Goal: Transaction & Acquisition: Purchase product/service

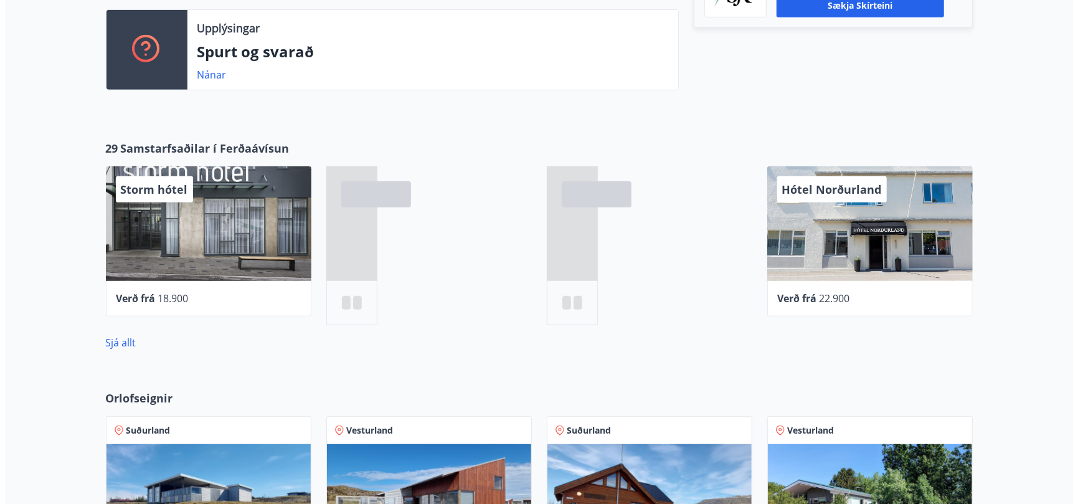
scroll to position [436, 0]
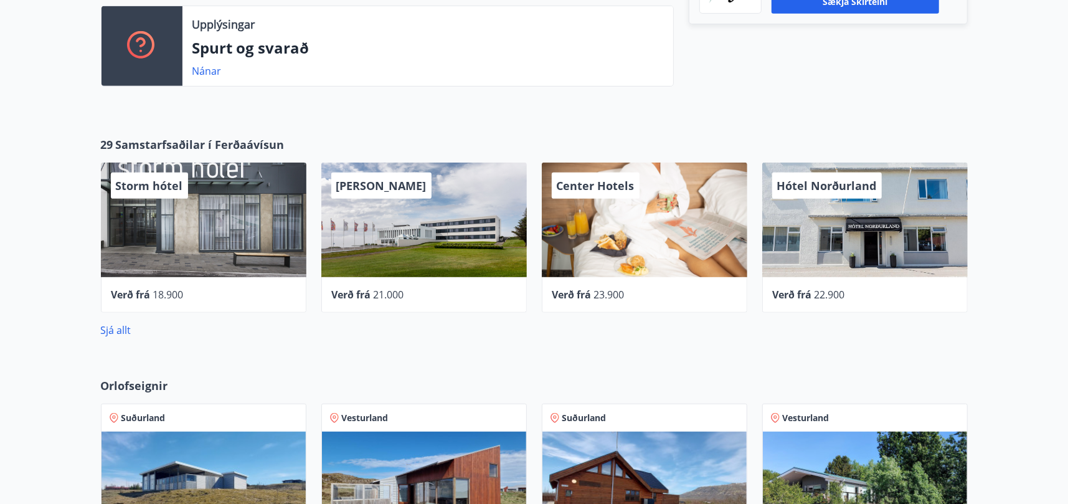
click at [192, 234] on div "Storm hótel" at bounding box center [204, 220] width 206 height 115
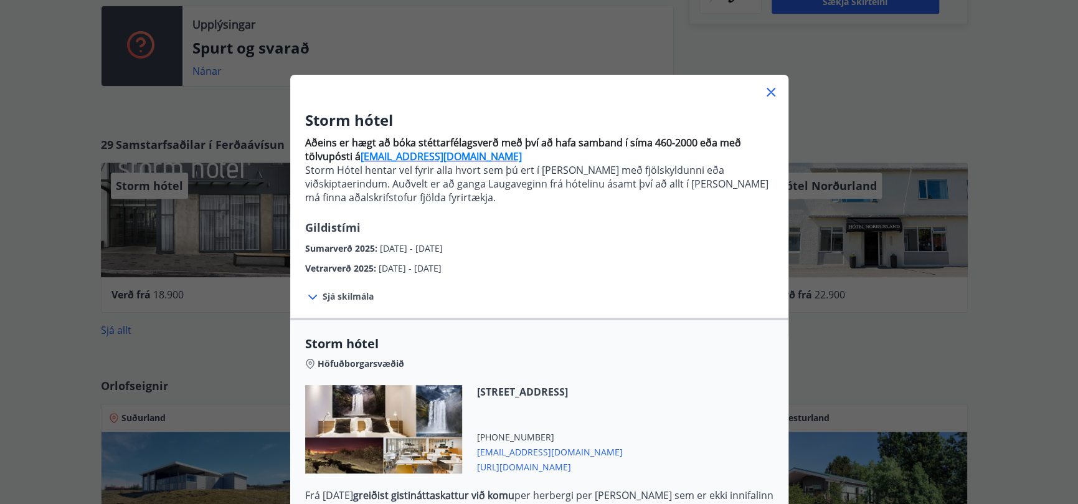
click at [305, 295] on icon at bounding box center [312, 297] width 15 height 15
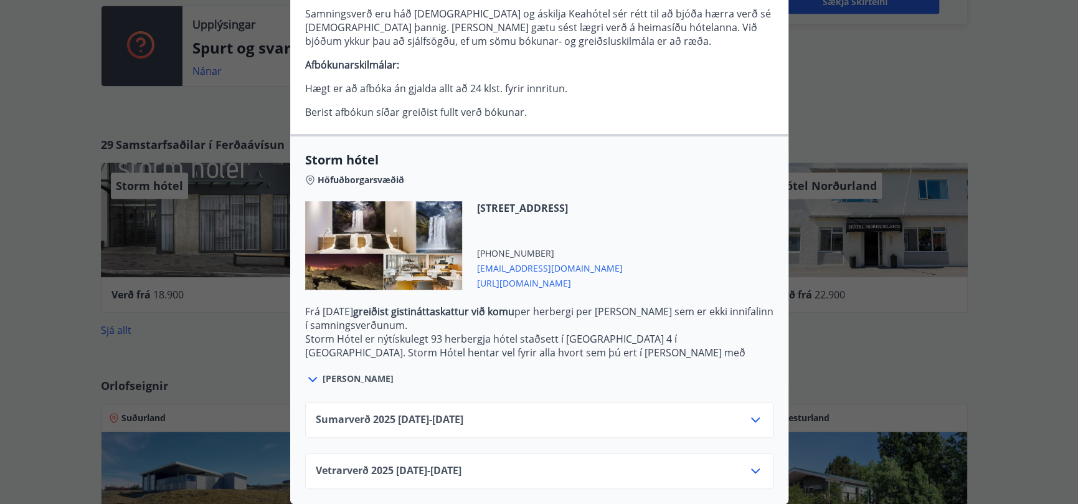
scroll to position [315, 0]
click at [748, 412] on icon at bounding box center [755, 419] width 15 height 15
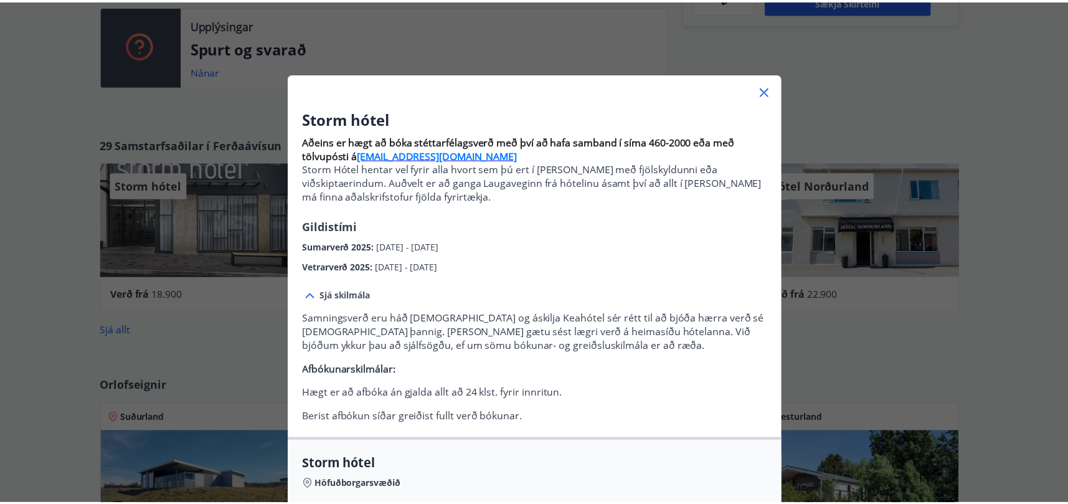
scroll to position [0, 0]
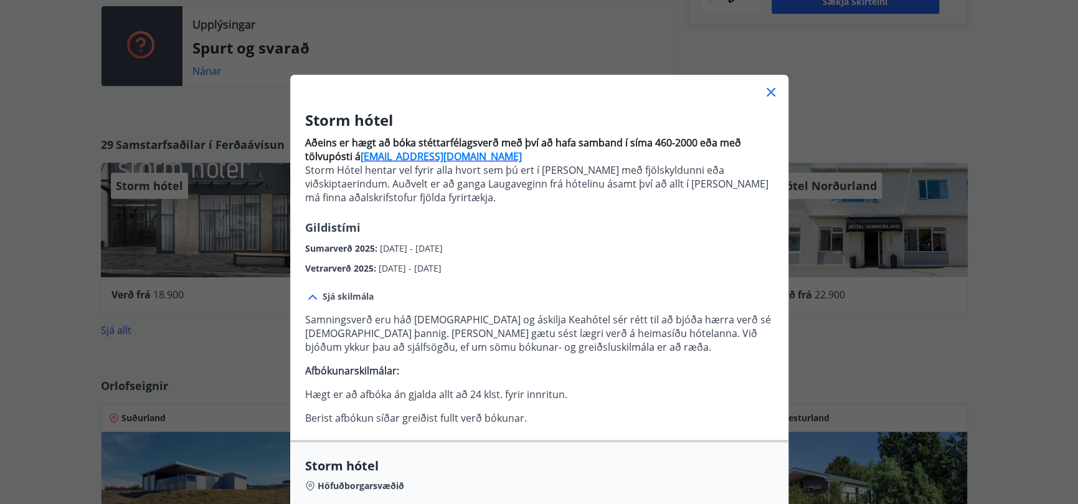
click at [767, 93] on icon at bounding box center [771, 92] width 9 height 9
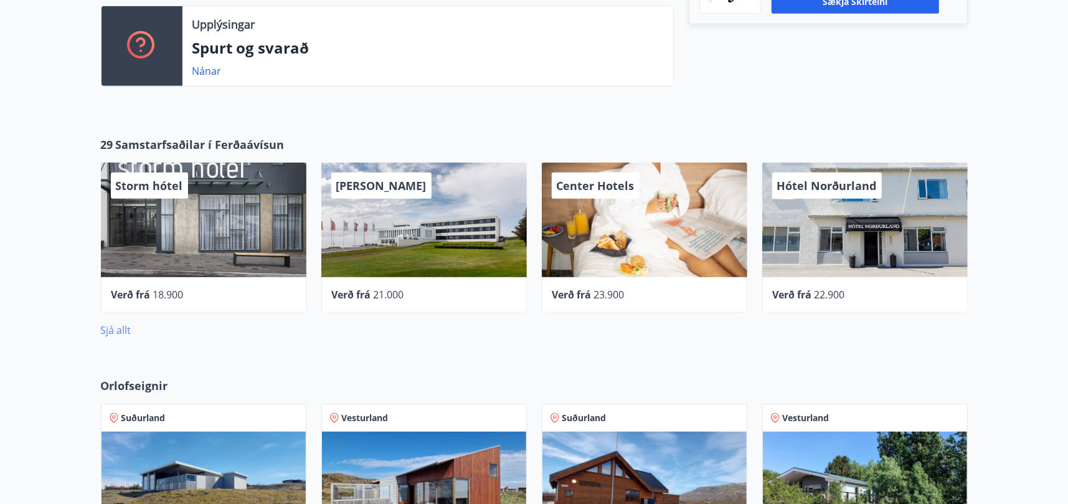
click at [128, 329] on link "Sjá allt" at bounding box center [116, 330] width 31 height 14
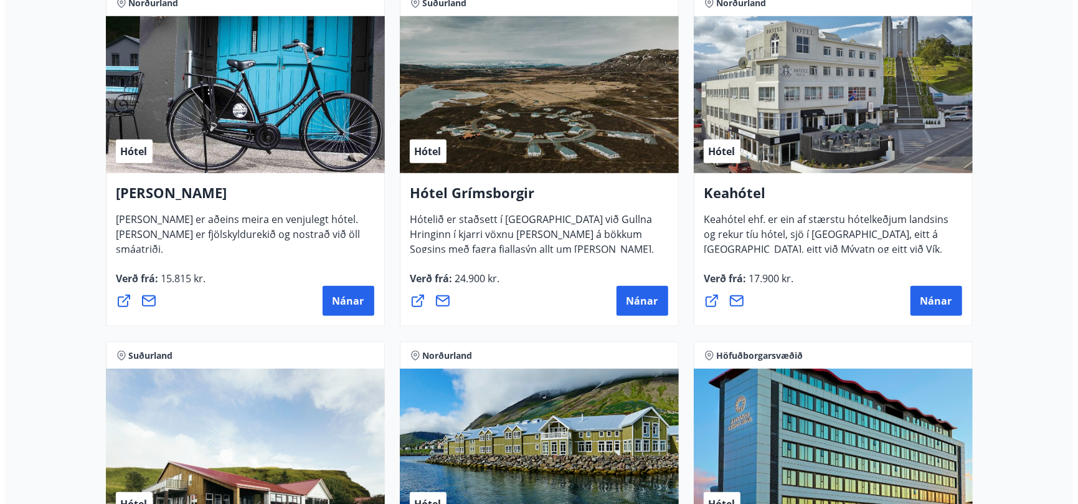
scroll to position [623, 0]
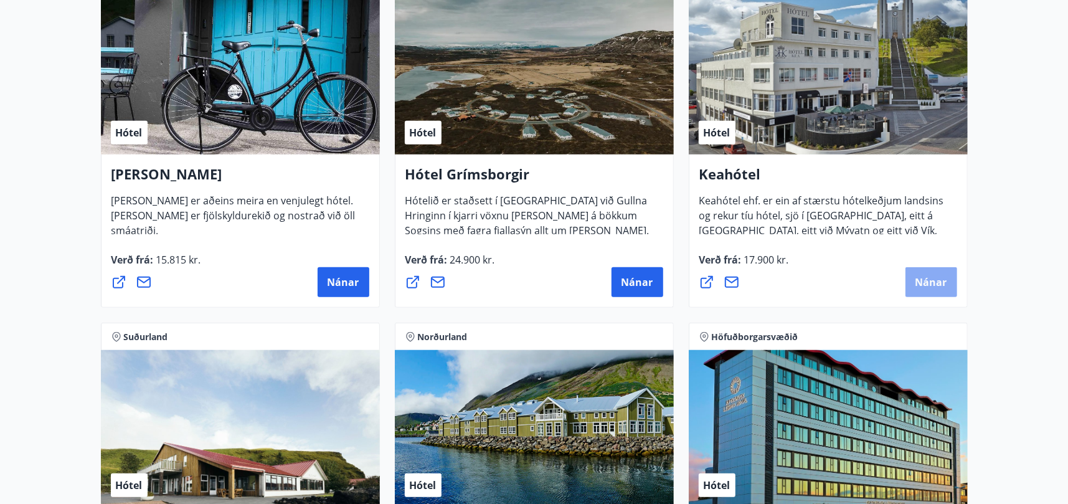
click at [925, 280] on span "Nánar" at bounding box center [932, 282] width 32 height 14
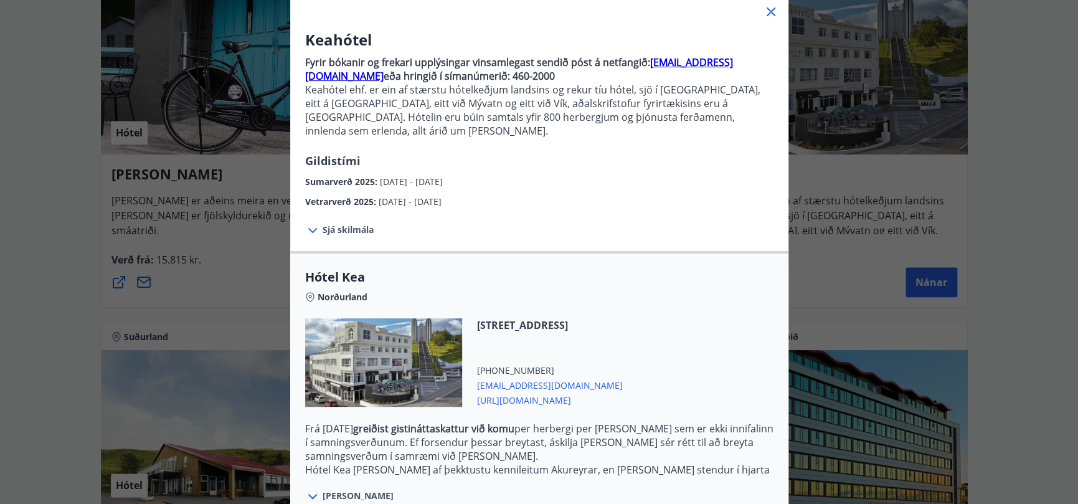
scroll to position [192, 0]
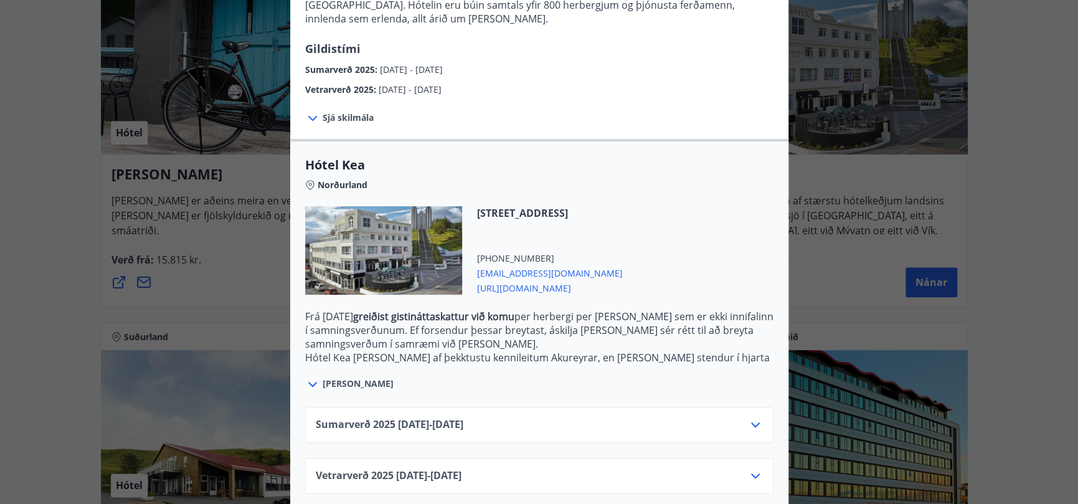
click at [750, 417] on icon at bounding box center [755, 424] width 15 height 15
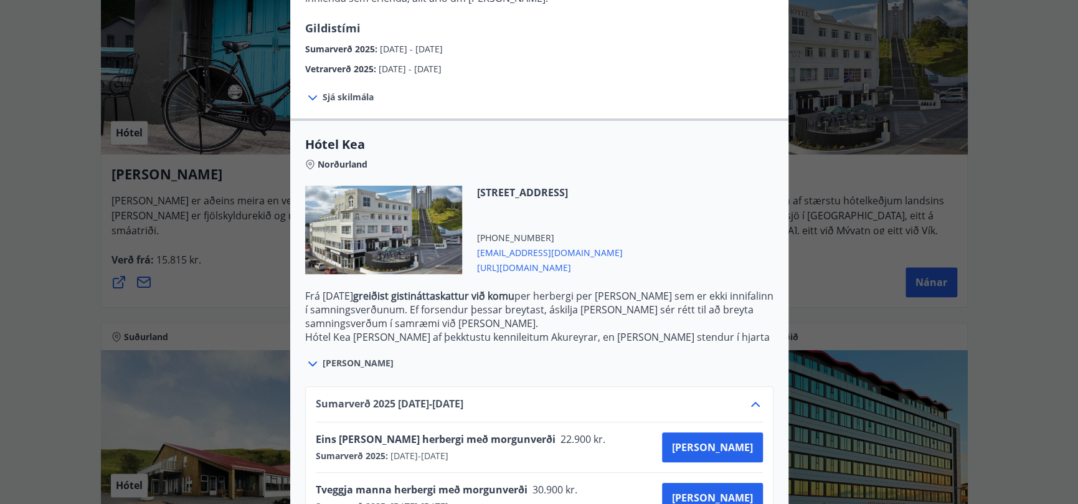
scroll to position [293, 0]
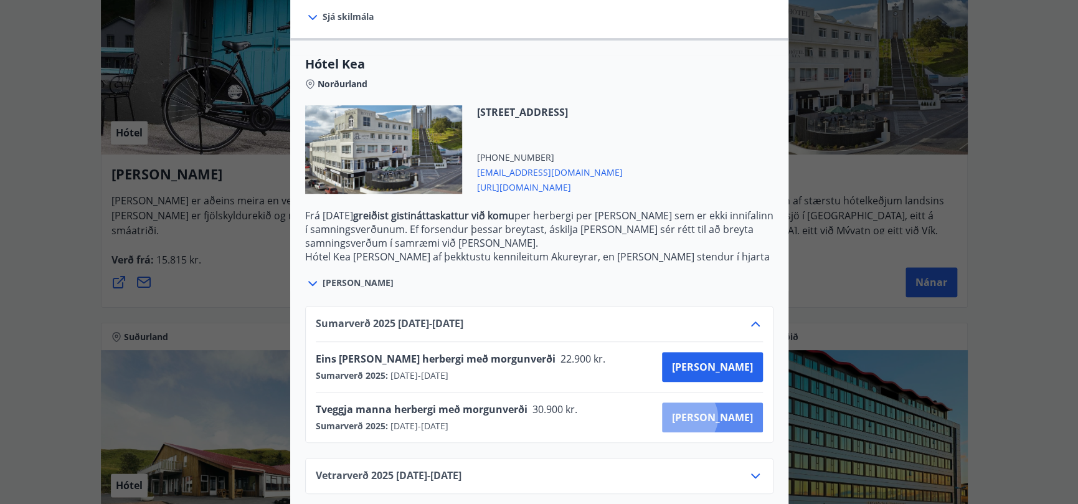
click at [731, 410] on span "[PERSON_NAME]" at bounding box center [712, 417] width 81 height 14
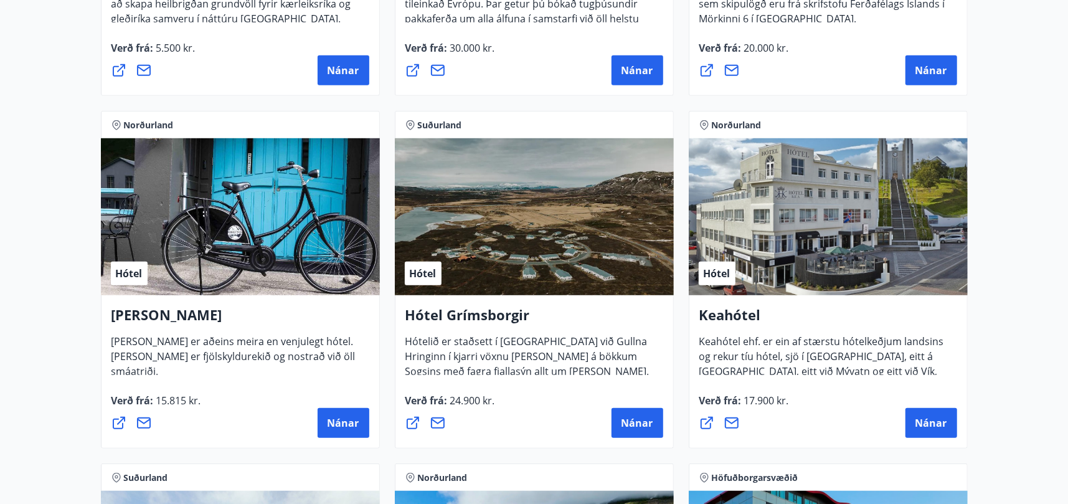
scroll to position [499, 0]
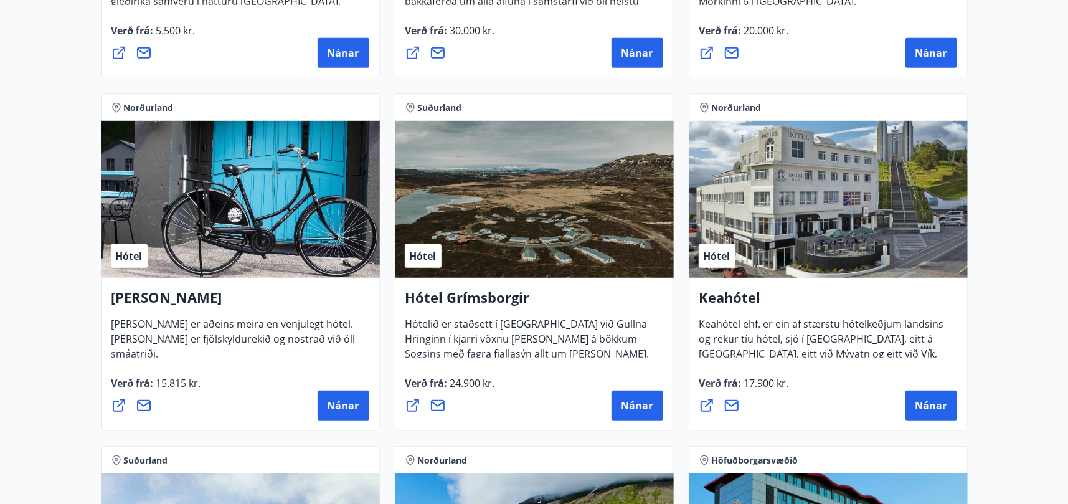
click at [706, 409] on icon at bounding box center [706, 405] width 15 height 15
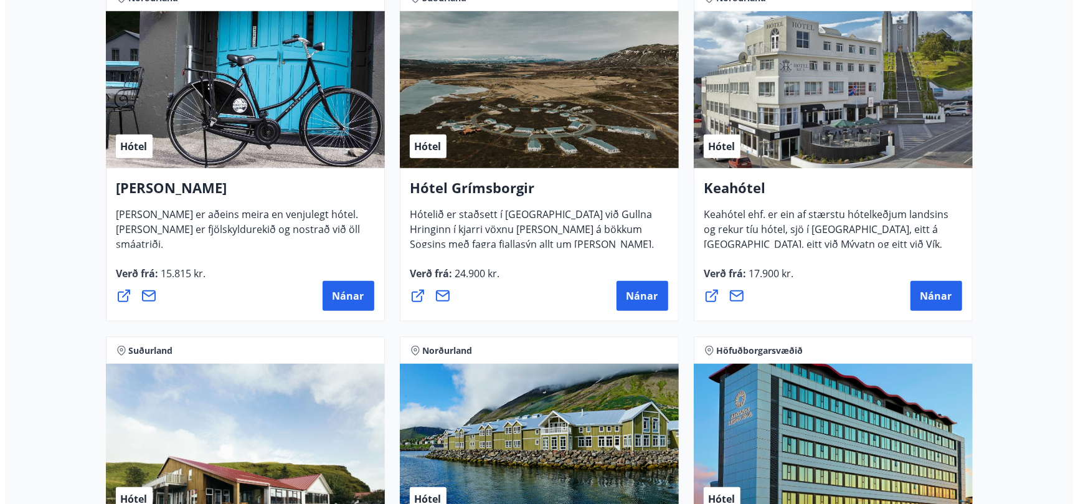
scroll to position [543, 0]
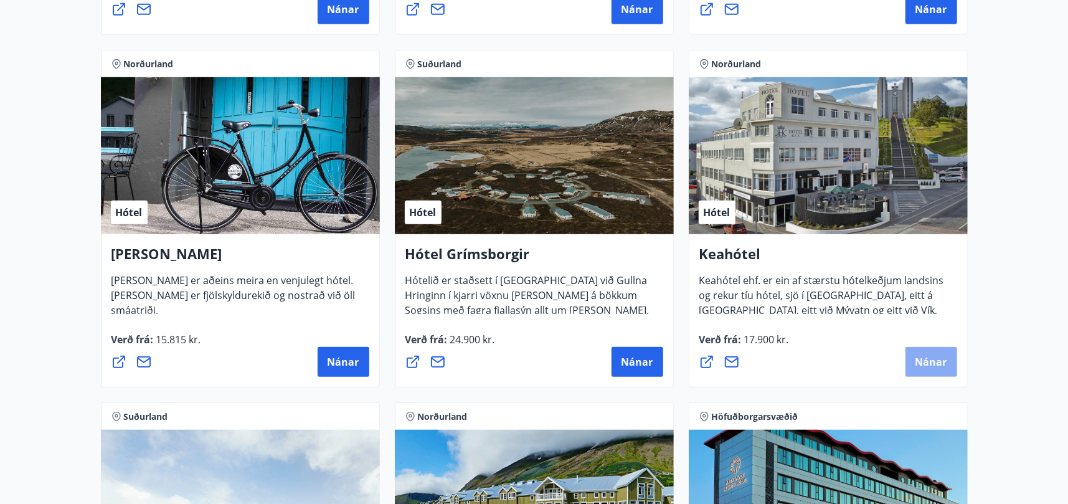
click at [922, 361] on span "Nánar" at bounding box center [932, 362] width 32 height 14
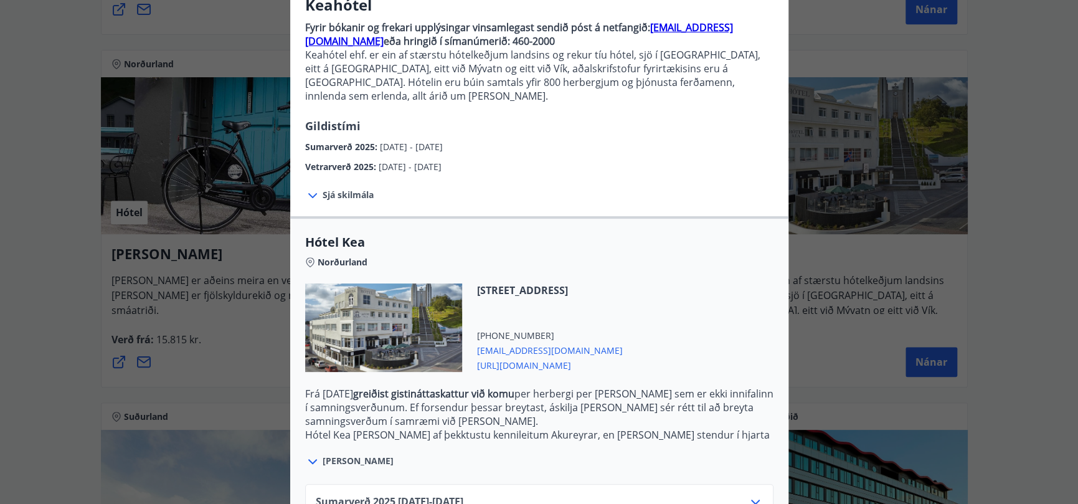
scroll to position [125, 0]
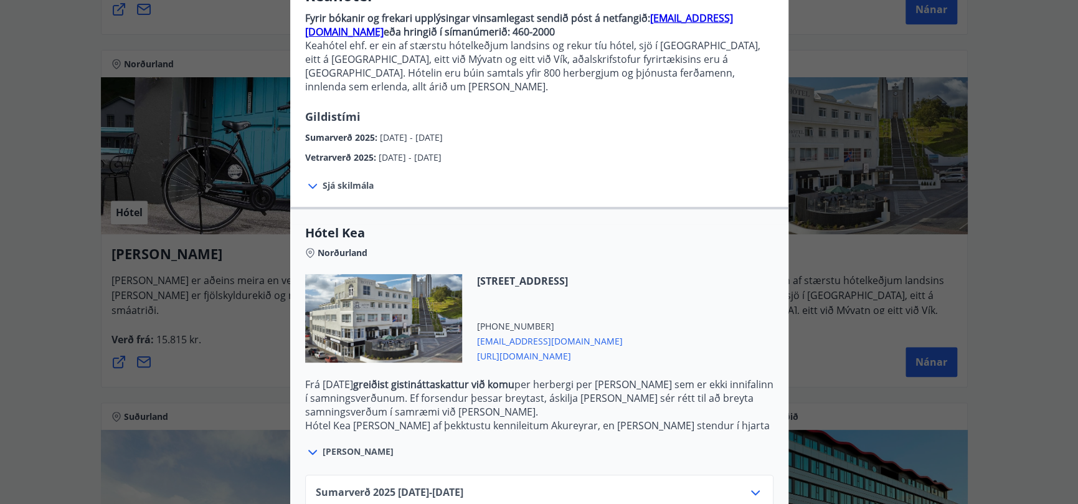
click at [311, 179] on icon at bounding box center [312, 186] width 15 height 15
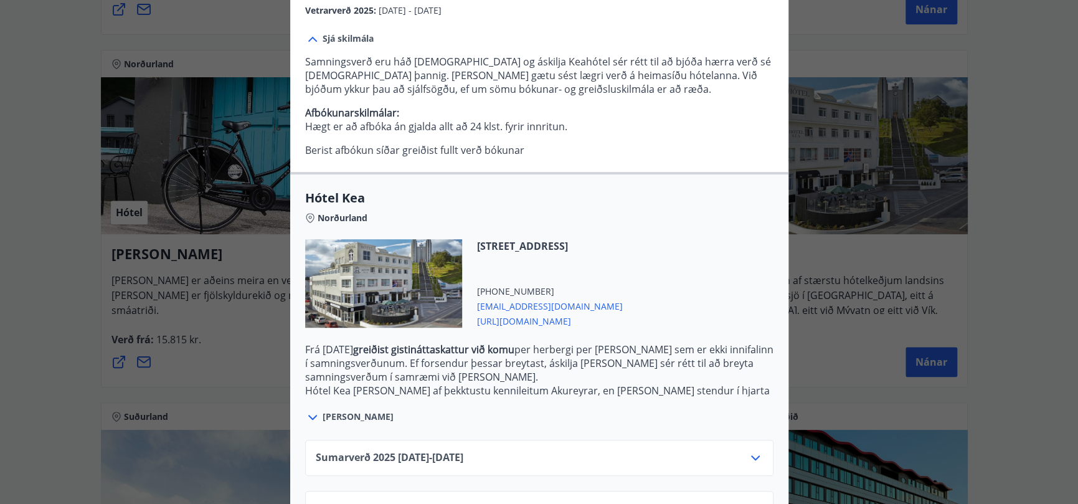
scroll to position [305, 0]
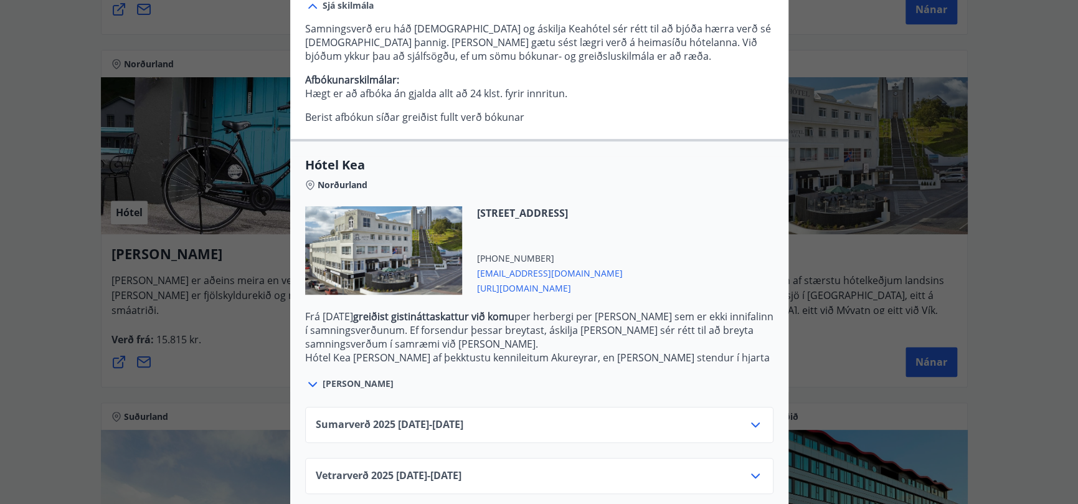
click at [308, 377] on icon at bounding box center [312, 384] width 15 height 15
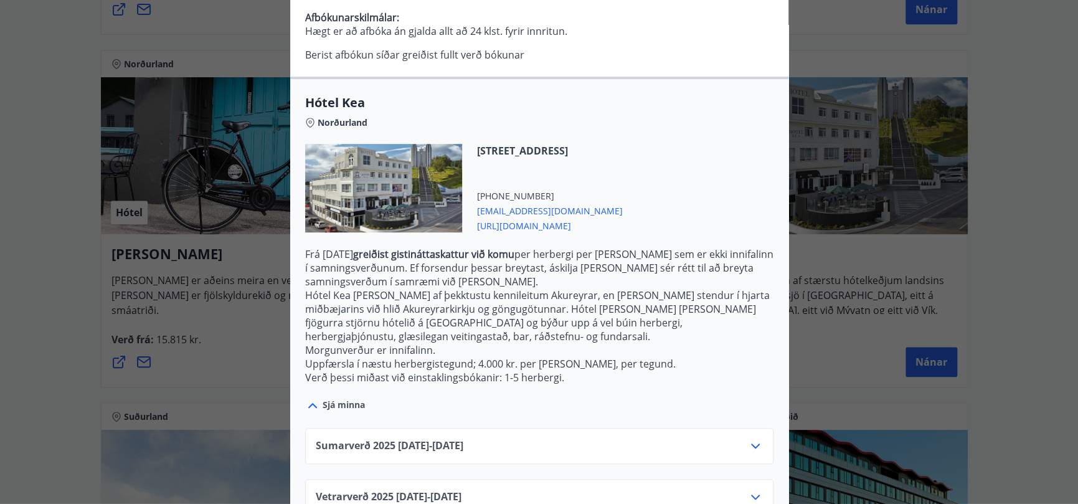
scroll to position [374, 0]
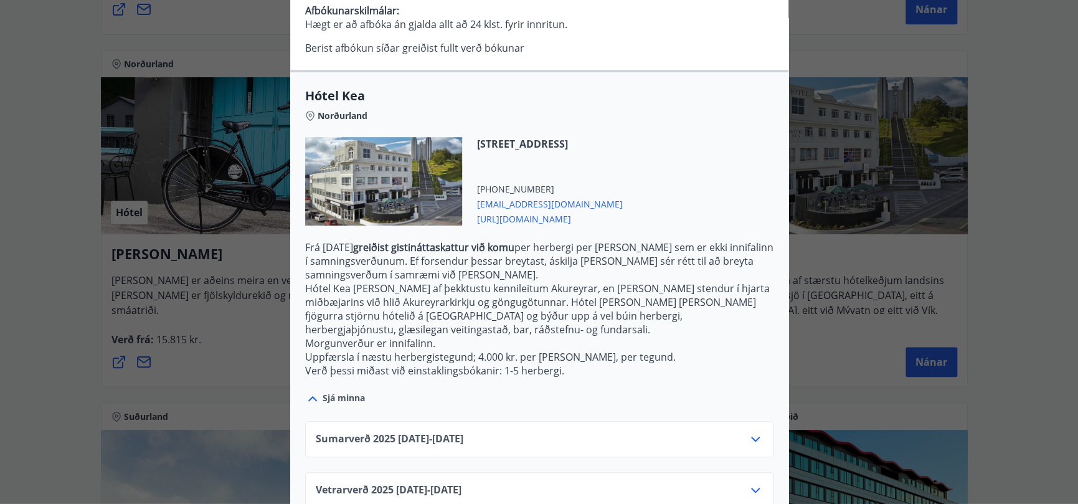
click at [751, 437] on icon at bounding box center [755, 439] width 9 height 5
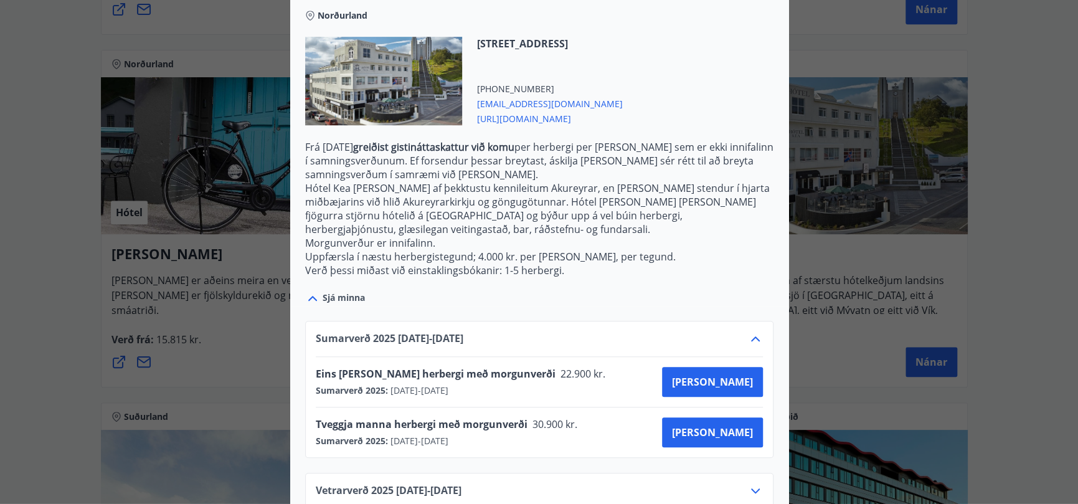
scroll to position [475, 0]
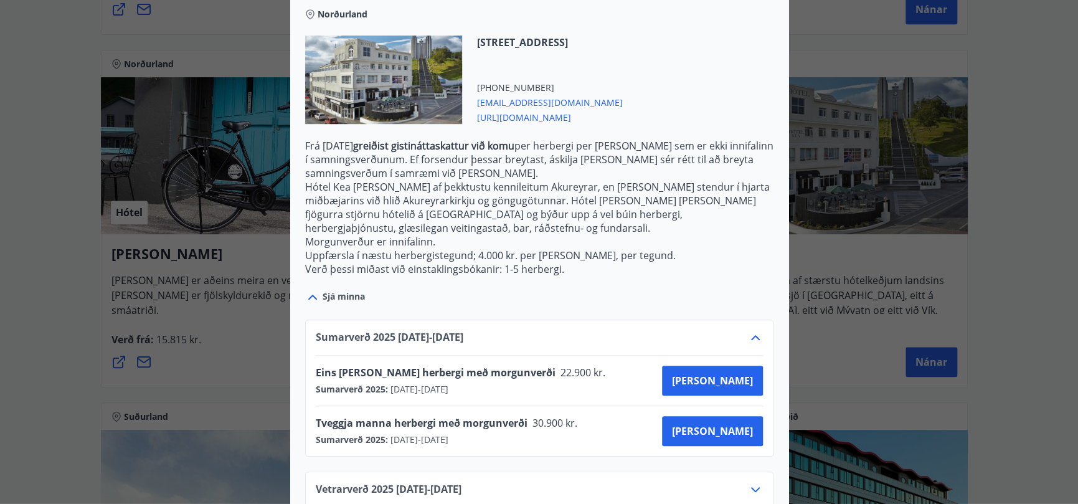
click at [749, 482] on icon at bounding box center [755, 489] width 15 height 15
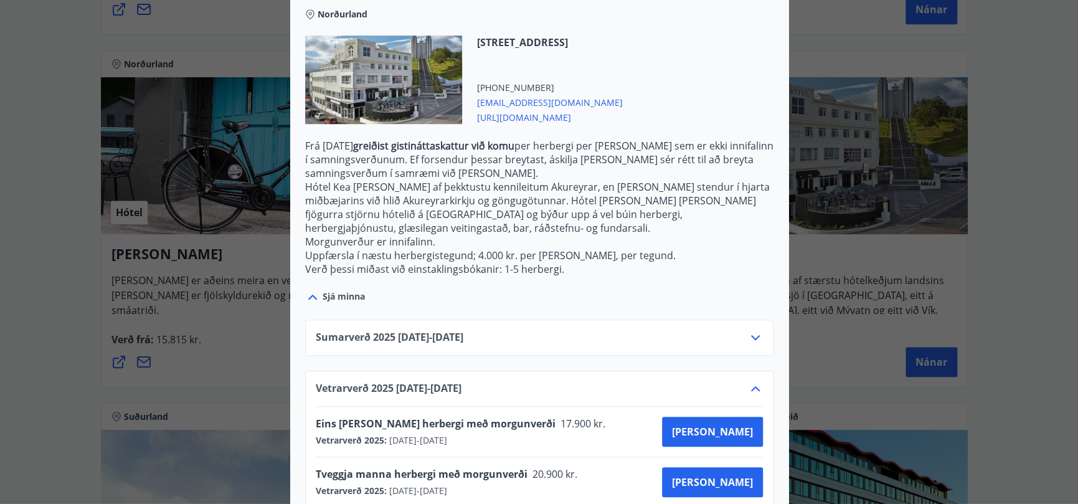
click at [749, 381] on icon at bounding box center [755, 388] width 15 height 15
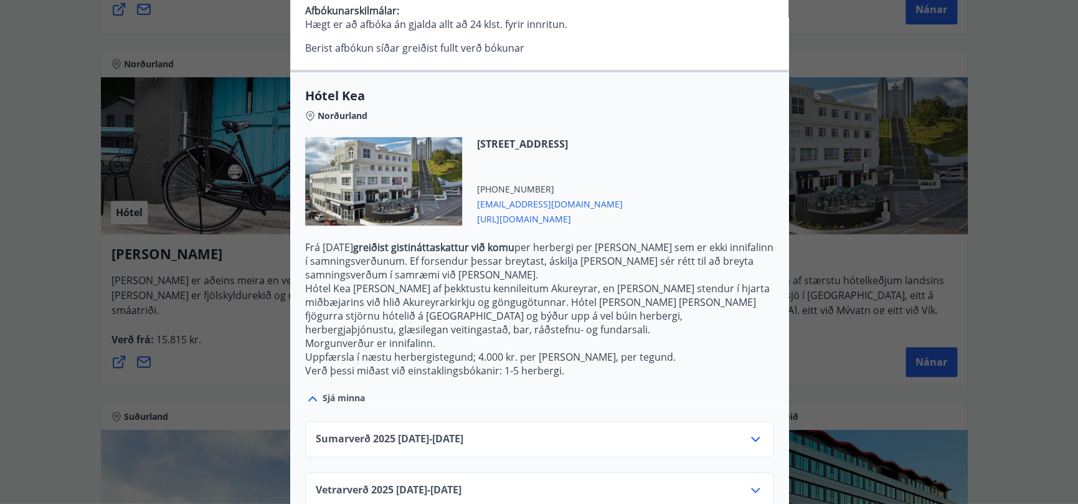
click at [750, 432] on icon at bounding box center [755, 439] width 15 height 15
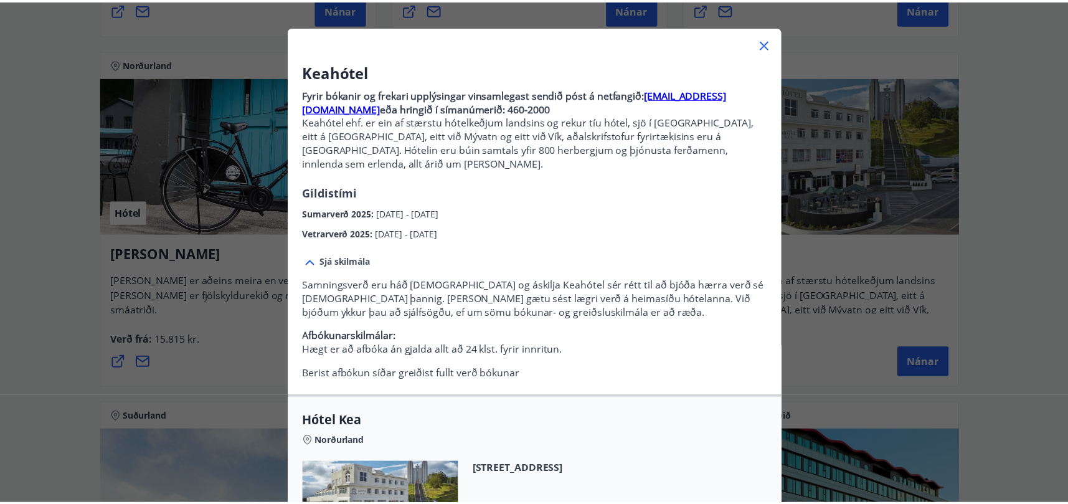
scroll to position [0, 0]
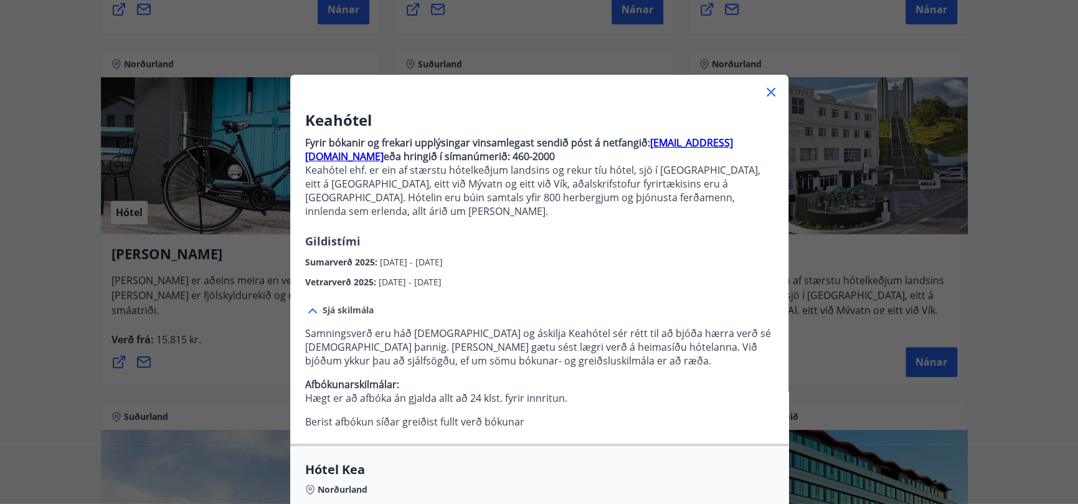
click at [770, 87] on icon at bounding box center [771, 92] width 15 height 15
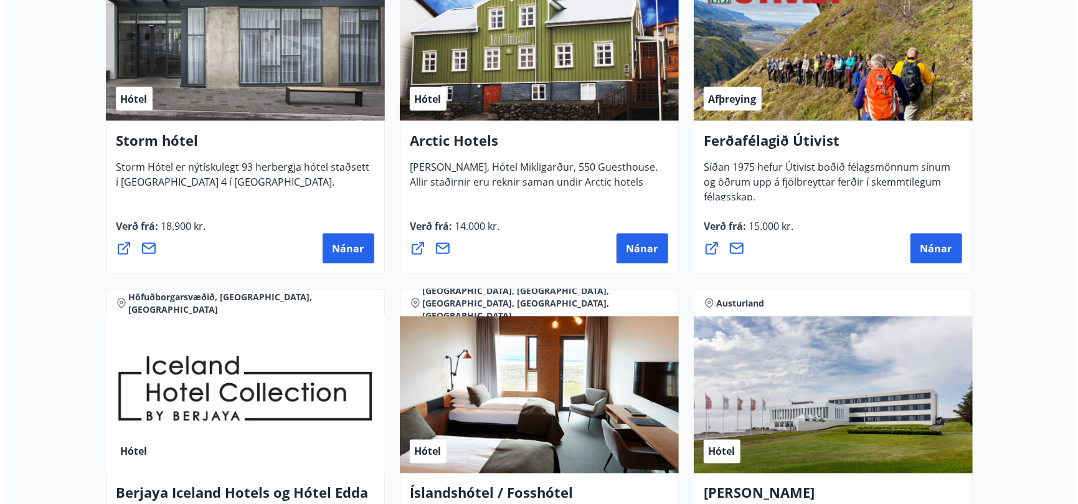
scroll to position [1602, 0]
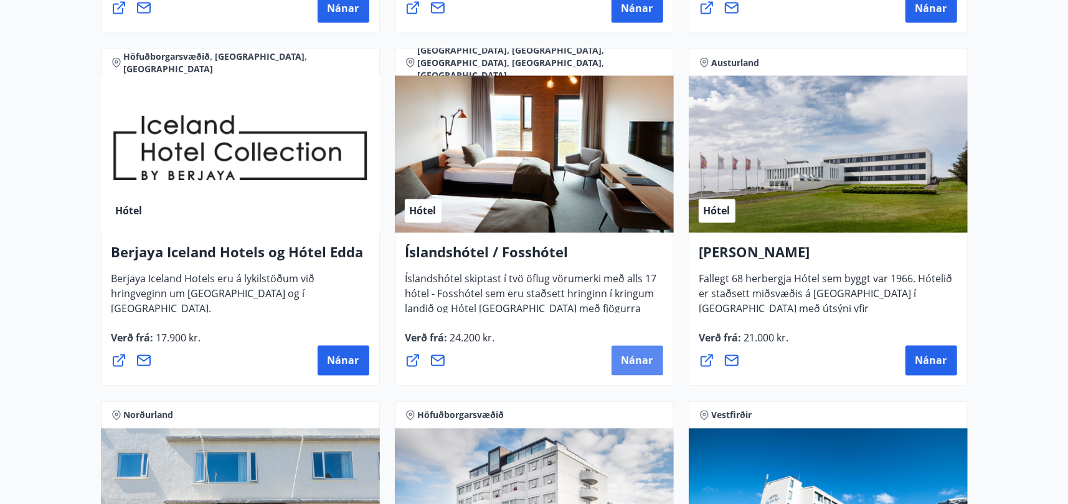
click at [625, 360] on span "Nánar" at bounding box center [638, 361] width 32 height 14
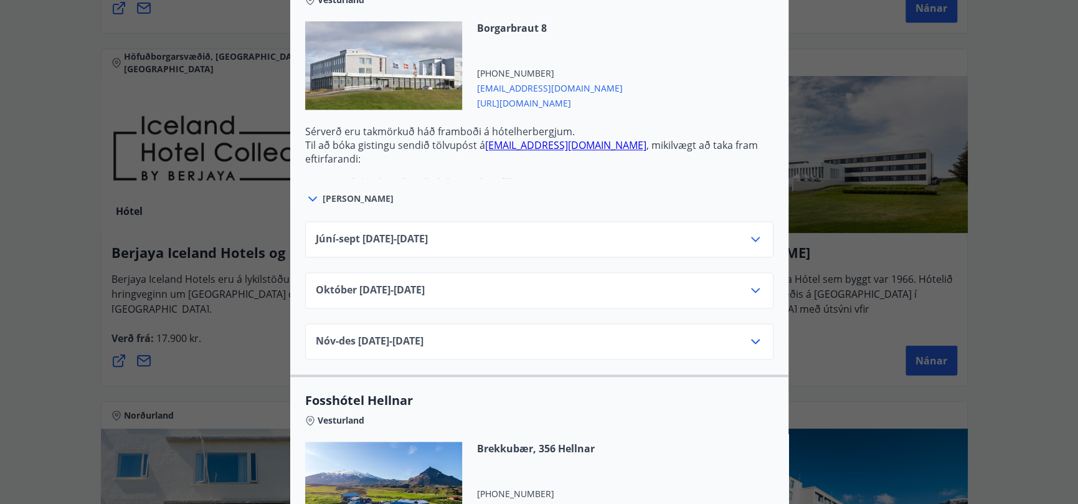
scroll to position [934, 0]
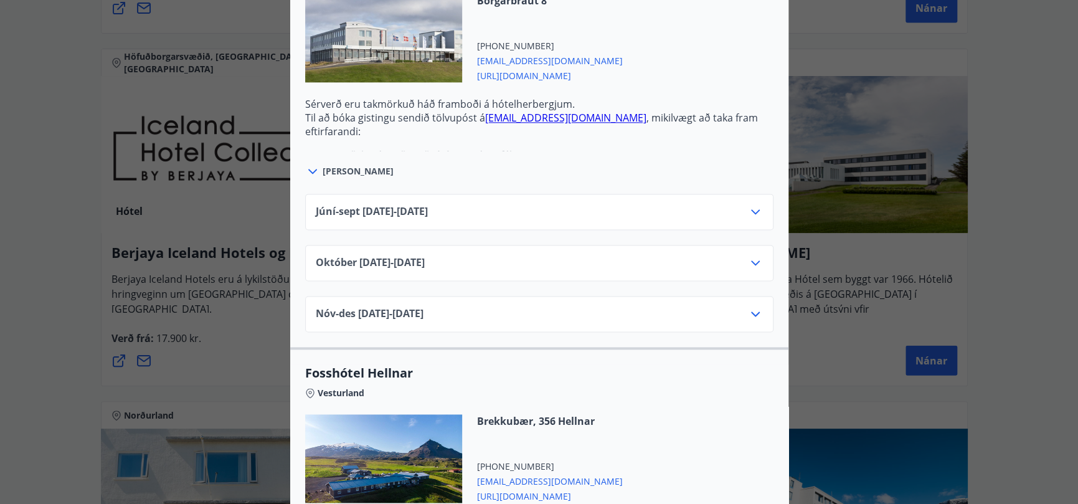
click at [748, 207] on icon at bounding box center [755, 211] width 15 height 15
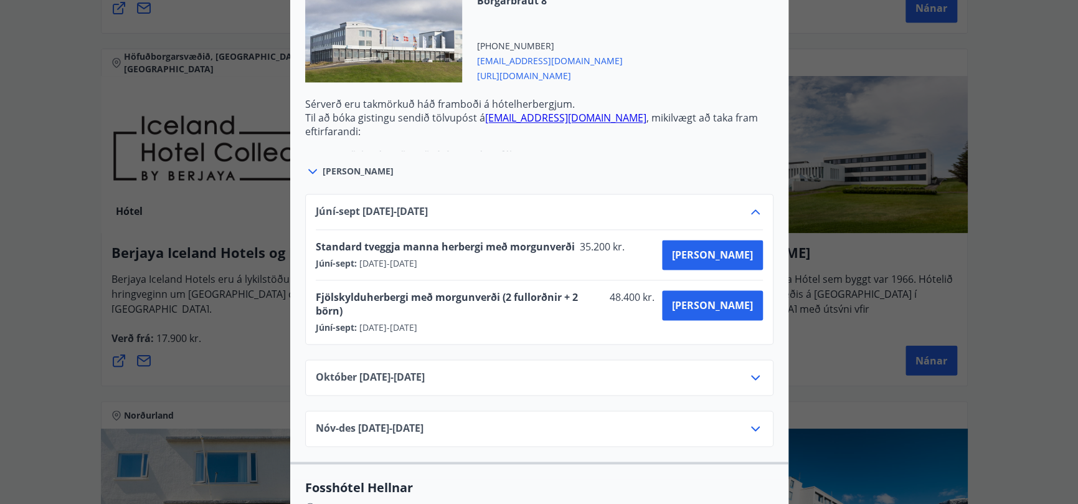
click at [748, 207] on icon at bounding box center [755, 211] width 15 height 15
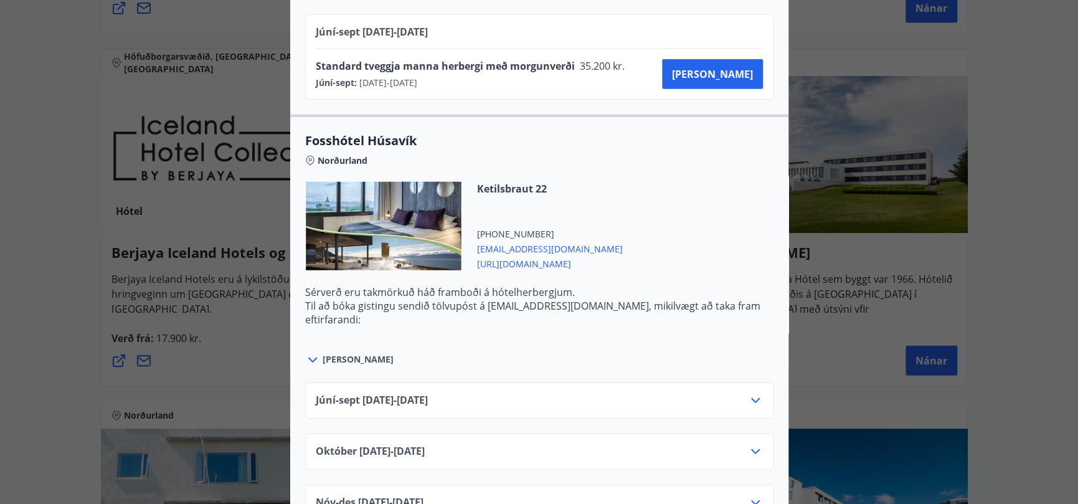
scroll to position [1993, 0]
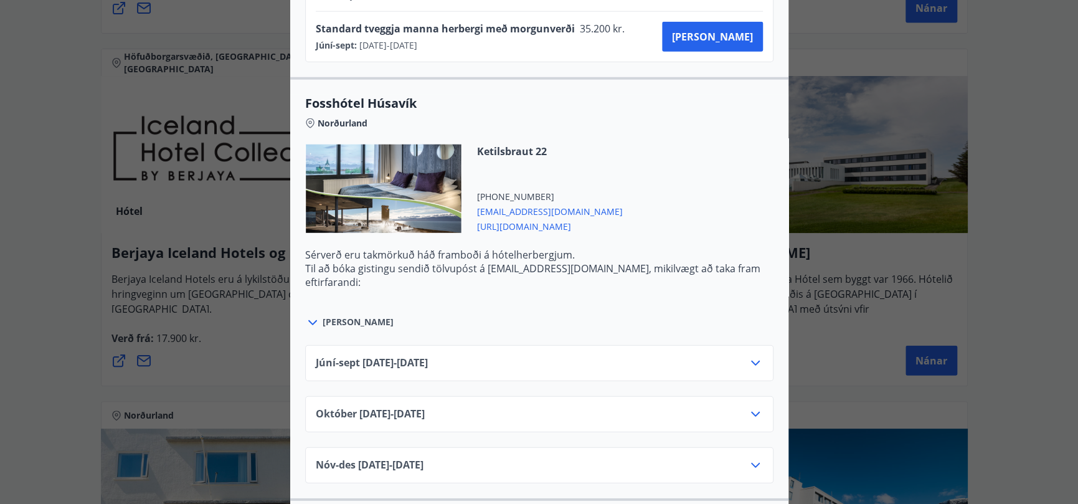
click at [749, 357] on icon at bounding box center [755, 363] width 15 height 15
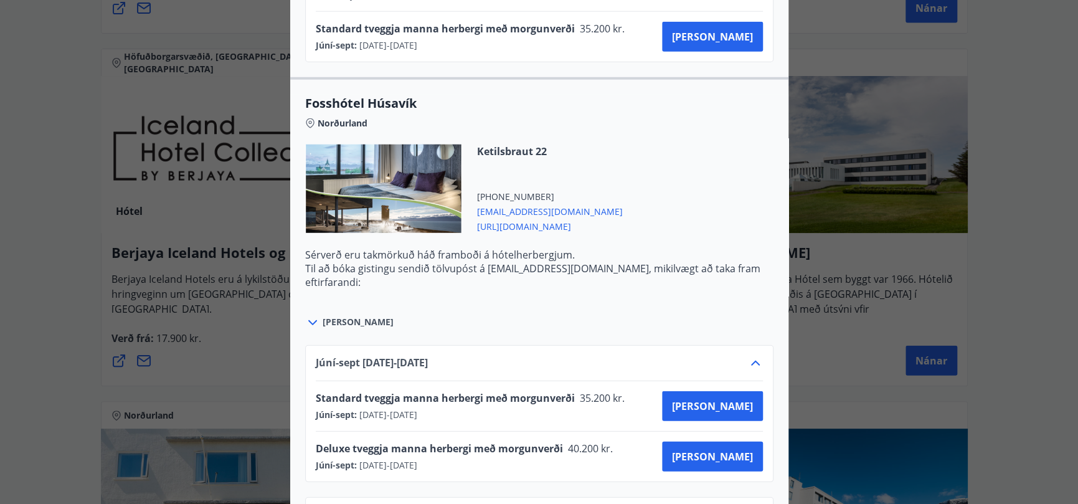
click at [753, 357] on icon at bounding box center [755, 363] width 15 height 15
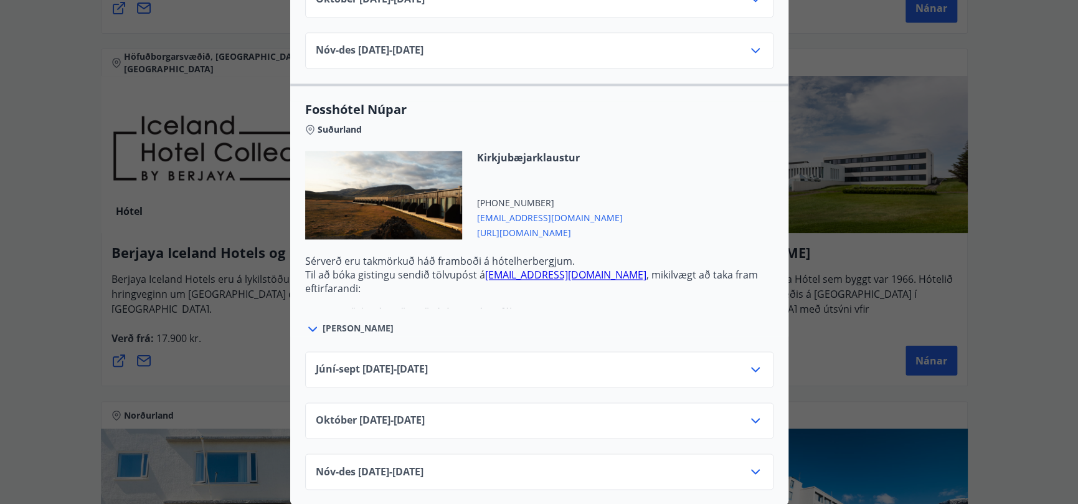
scroll to position [3941, 0]
click at [752, 366] on icon at bounding box center [755, 368] width 9 height 5
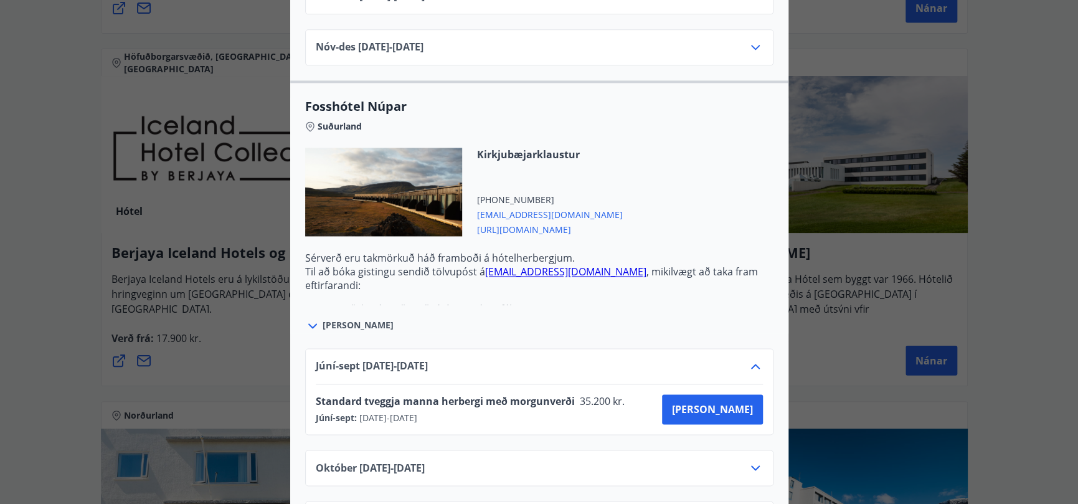
click at [751, 359] on icon at bounding box center [755, 366] width 15 height 15
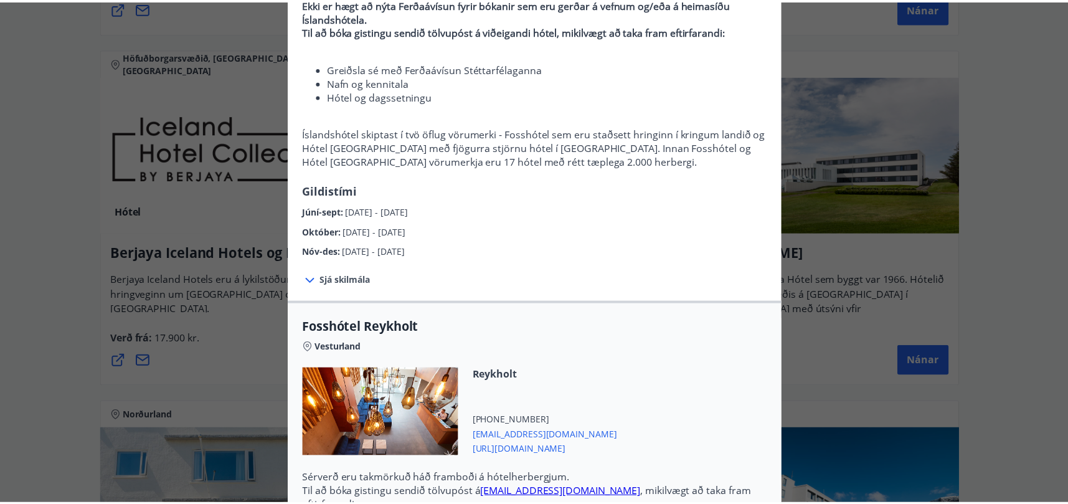
scroll to position [0, 0]
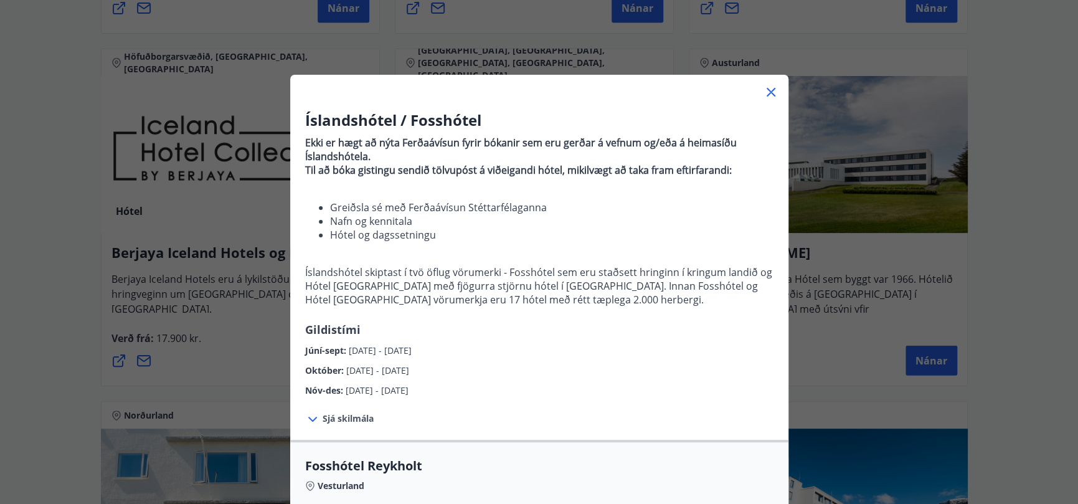
click at [765, 88] on icon at bounding box center [771, 92] width 15 height 15
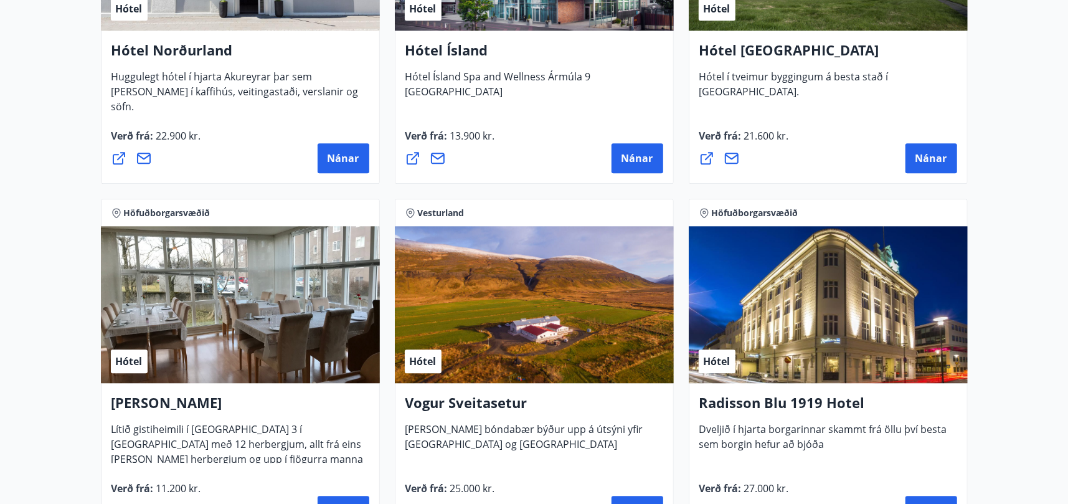
scroll to position [2349, 0]
